Goal: Task Accomplishment & Management: Manage account settings

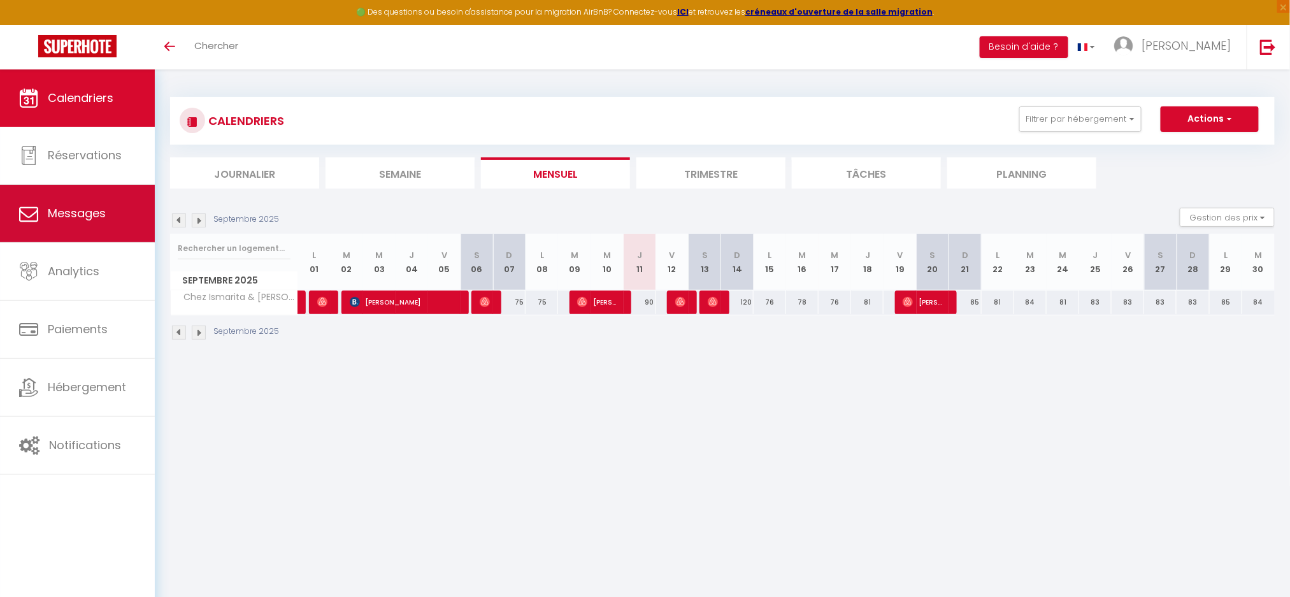
click at [85, 201] on link "Messages" at bounding box center [77, 213] width 155 height 57
select select "message"
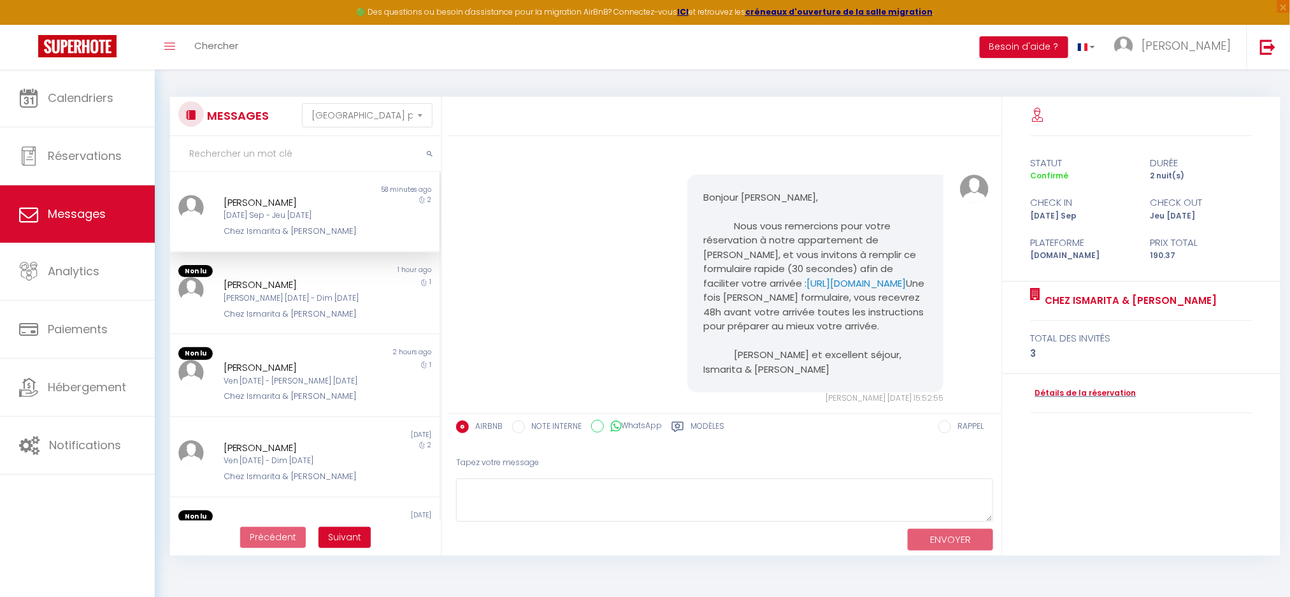
scroll to position [2497, 0]
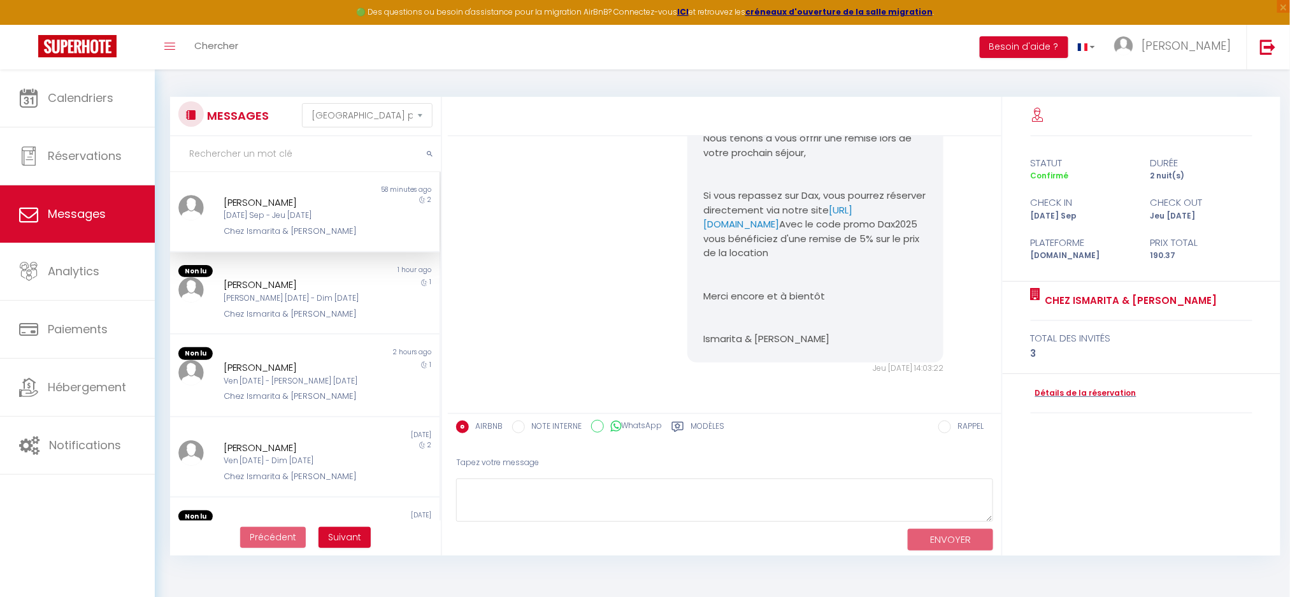
click at [317, 218] on div "[DATE] Sep - Jeu [DATE]" at bounding box center [294, 216] width 140 height 12
click at [310, 225] on div "Chez Ismarita & [PERSON_NAME]" at bounding box center [294, 231] width 140 height 13
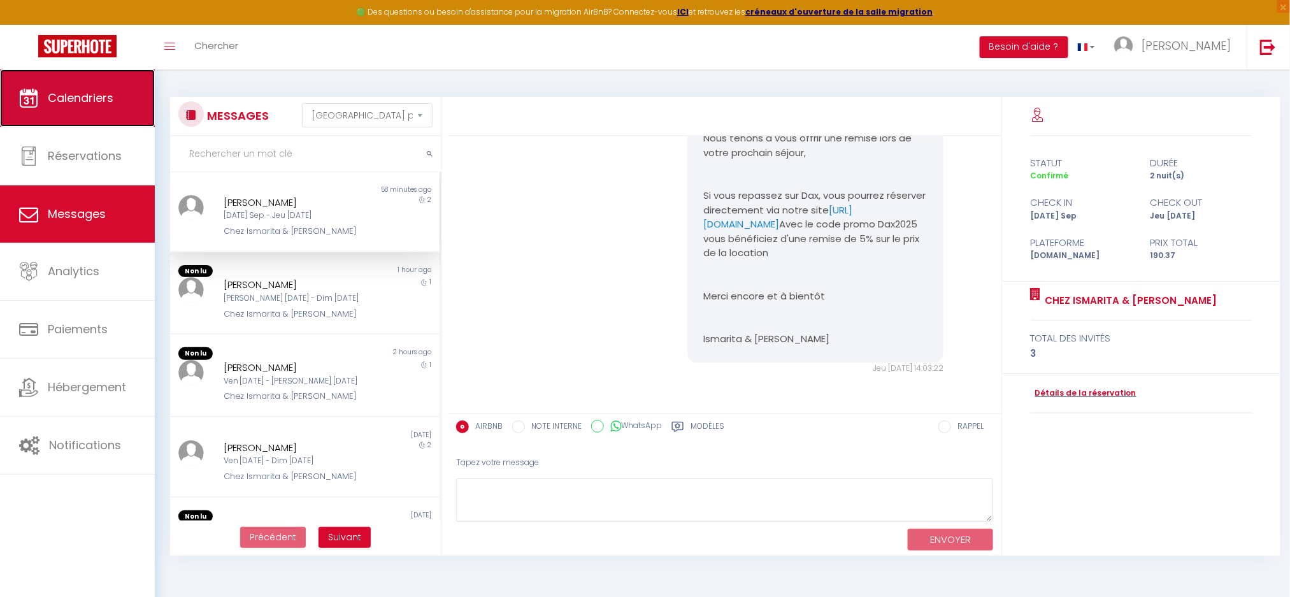
click at [97, 118] on link "Calendriers" at bounding box center [77, 97] width 155 height 57
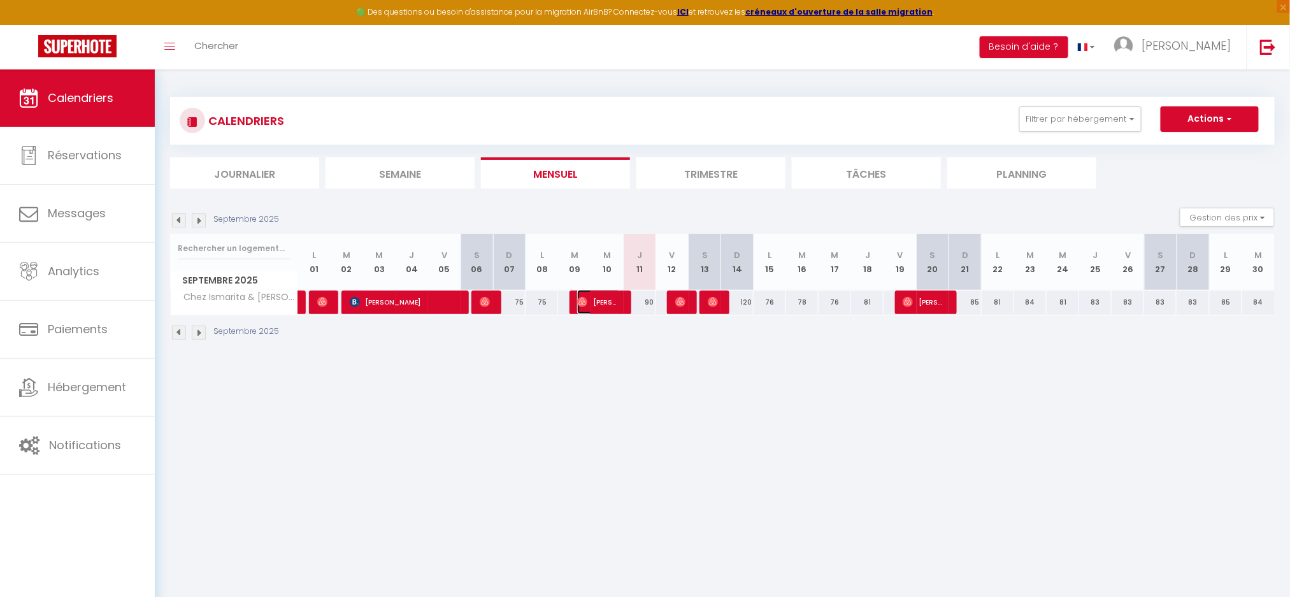
click at [614, 303] on span "[PERSON_NAME]" at bounding box center [598, 302] width 43 height 24
select select "OK"
select select "1"
select select "0"
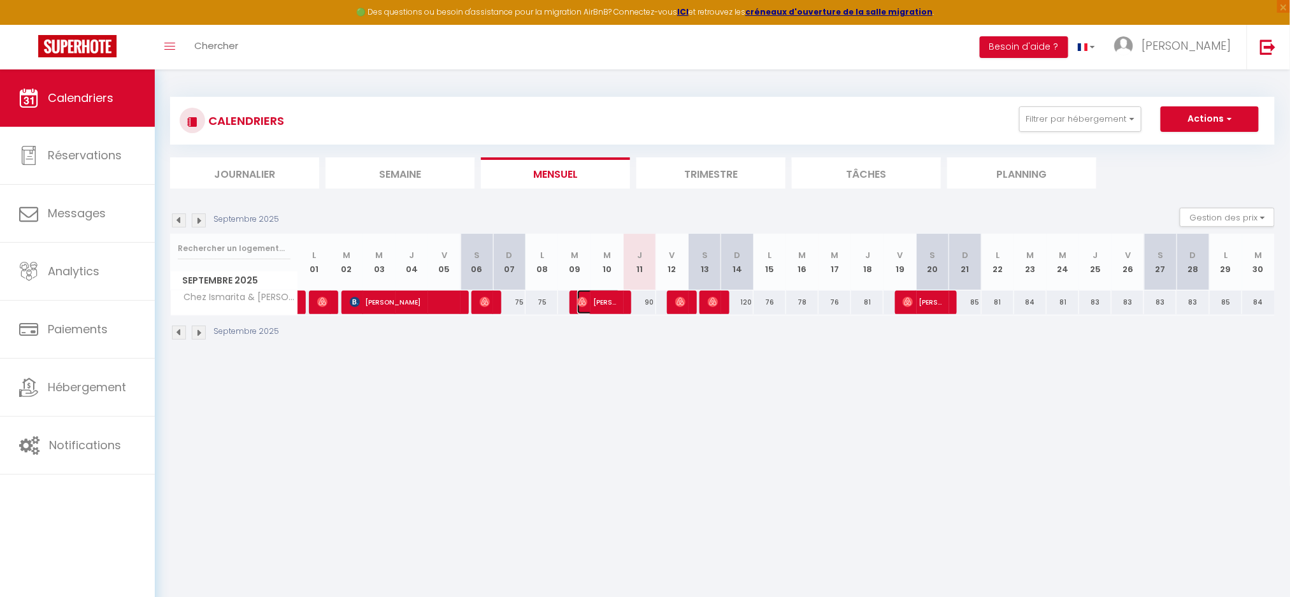
select select "1"
select select
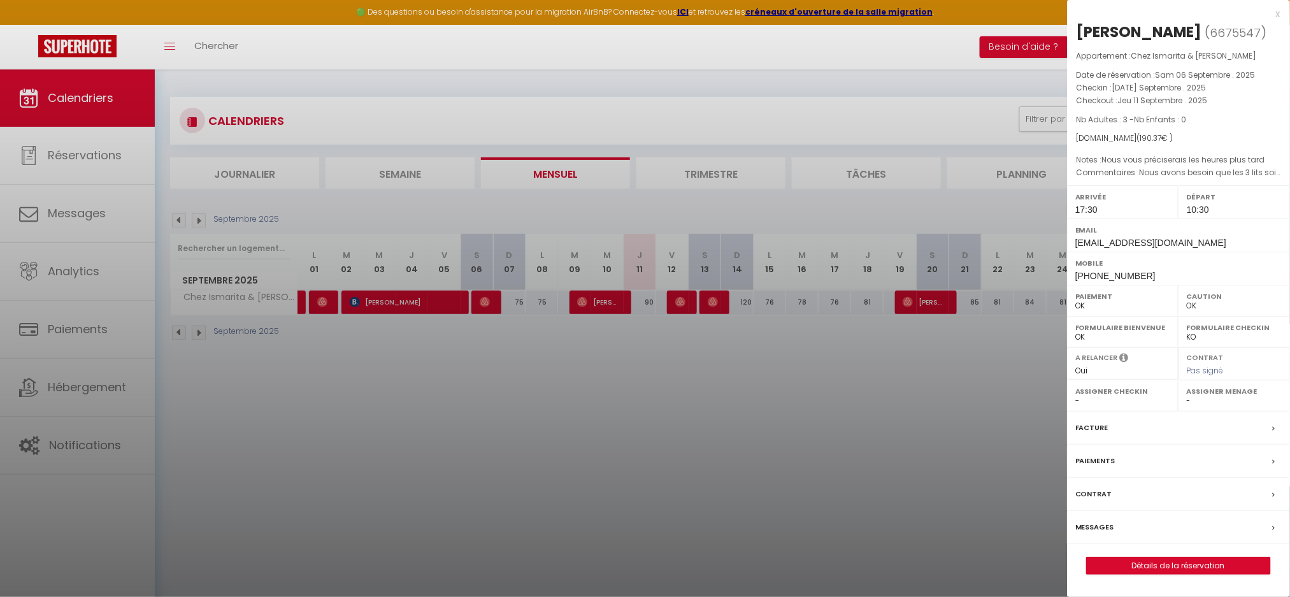
click at [1099, 531] on label "Messages" at bounding box center [1094, 526] width 39 height 13
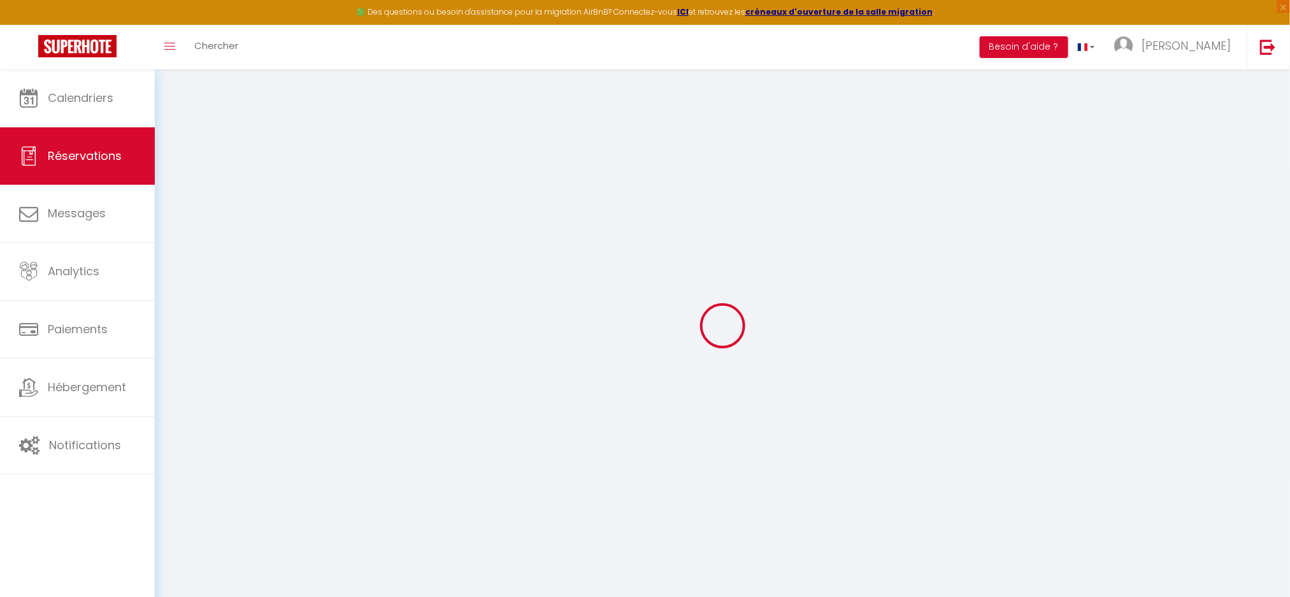
select select
checkbox input "false"
select select
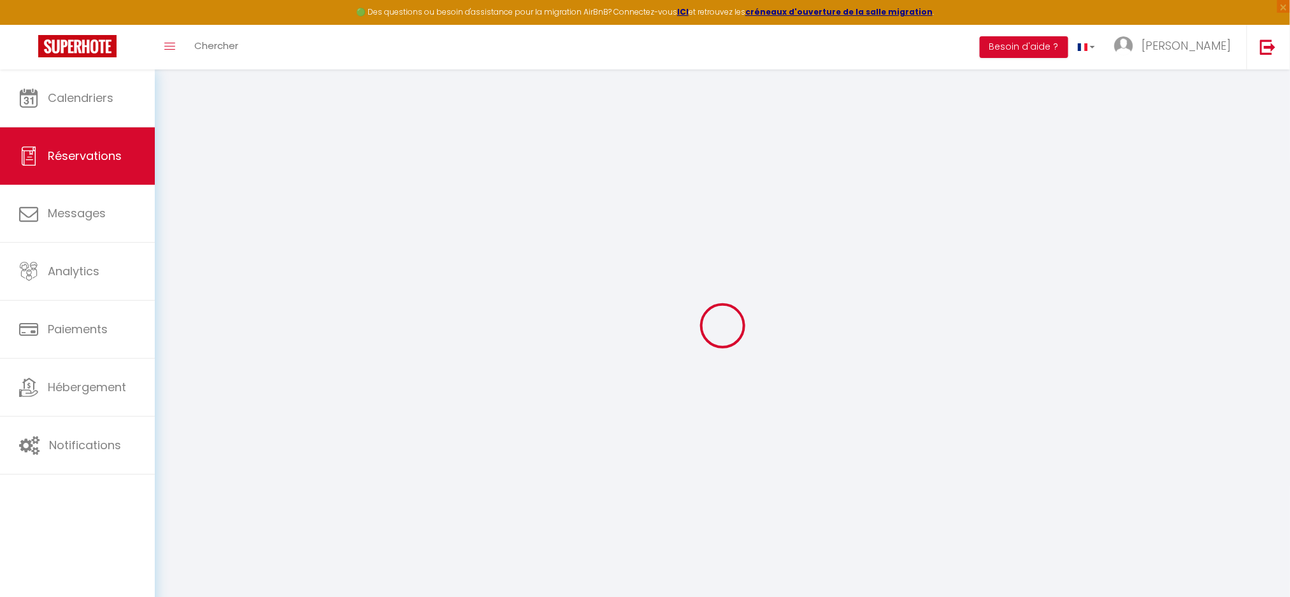
select select
checkbox input "false"
type textarea "Nous vous préciserais les heures plus tard"
type particulières1 "Nous avons besoin que les 3 lits soient faits. Merci d’avance"
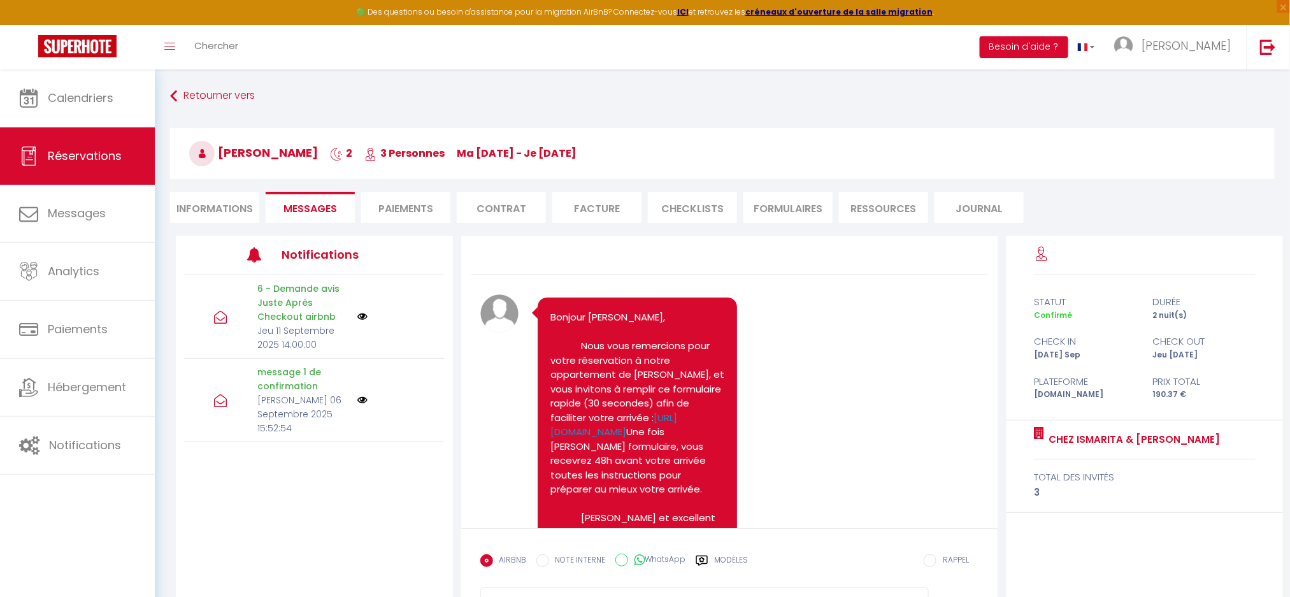
scroll to position [2470, 0]
